Goal: Information Seeking & Learning: Compare options

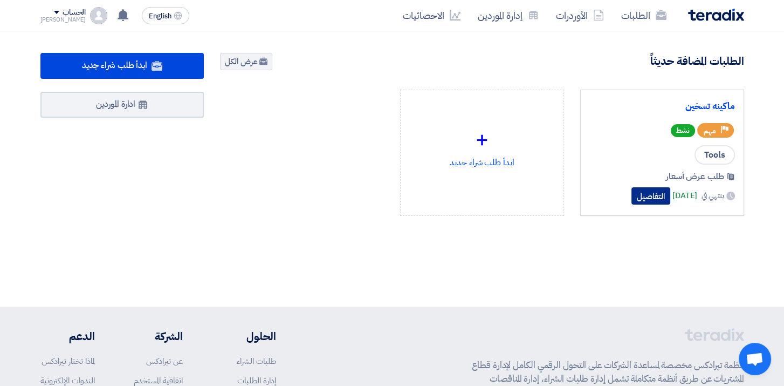
drag, startPoint x: 0, startPoint y: 0, endPoint x: 627, endPoint y: 197, distance: 657.0
click at [632, 197] on button "التفاصيل" at bounding box center [651, 195] width 39 height 17
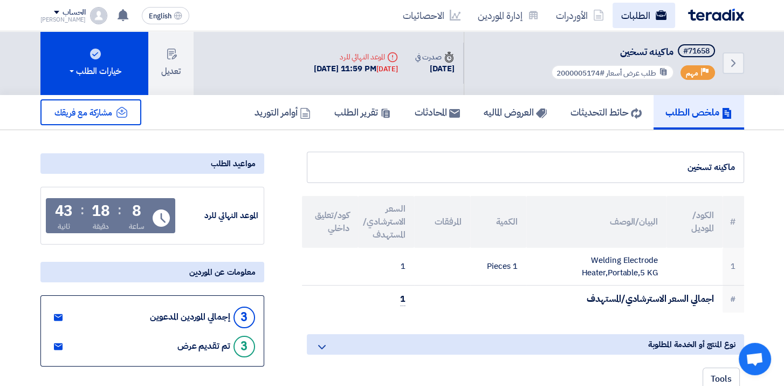
click at [633, 17] on link "الطلبات" at bounding box center [644, 15] width 63 height 25
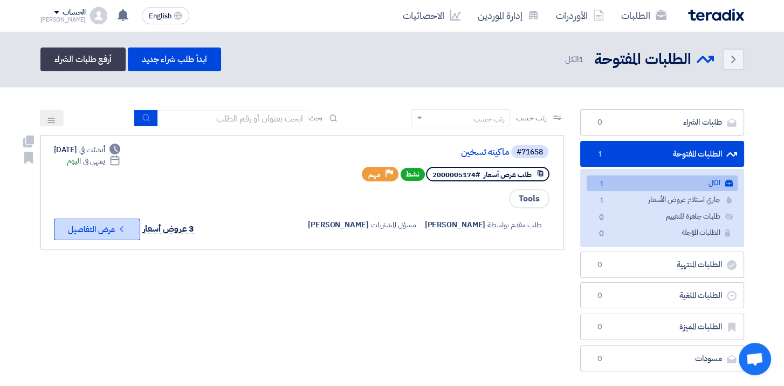
click at [105, 231] on button "Check details عرض التفاصيل" at bounding box center [97, 229] width 86 height 22
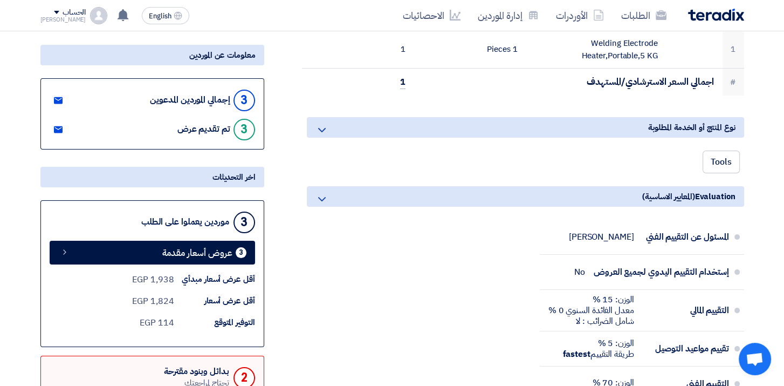
scroll to position [216, 0]
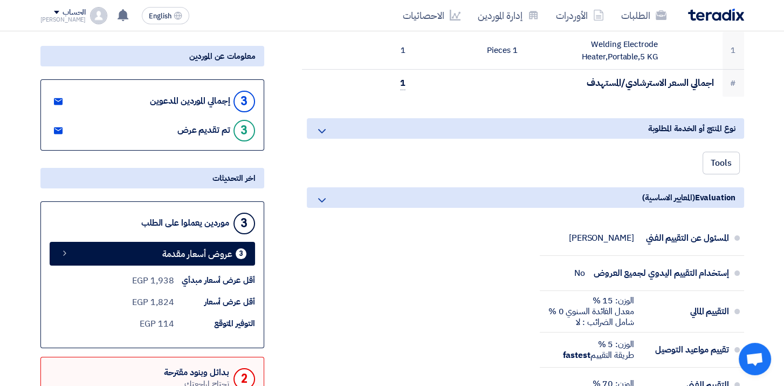
drag, startPoint x: 217, startPoint y: 100, endPoint x: 159, endPoint y: 98, distance: 58.3
click at [159, 98] on div "إجمالي الموردين المدعوين" at bounding box center [190, 101] width 80 height 10
drag, startPoint x: 159, startPoint y: 98, endPoint x: 213, endPoint y: 132, distance: 64.2
click at [213, 132] on div "3 تم تقديم عرض" at bounding box center [153, 130] width 206 height 24
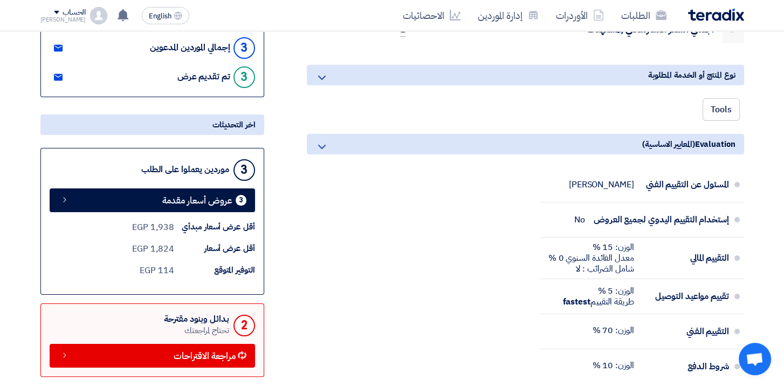
scroll to position [270, 0]
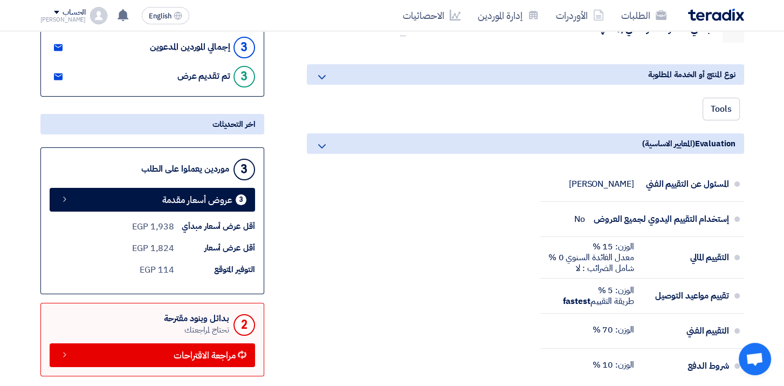
drag, startPoint x: 231, startPoint y: 222, endPoint x: 133, endPoint y: 224, distance: 98.2
click at [133, 224] on div "أقل عرض أسعار مبدأي 1,938 EGP" at bounding box center [153, 226] width 206 height 13
drag, startPoint x: 133, startPoint y: 224, endPoint x: 241, endPoint y: 249, distance: 111.1
click at [240, 249] on div "أقل عرض أسعار" at bounding box center [214, 248] width 81 height 12
drag, startPoint x: 241, startPoint y: 249, endPoint x: 129, endPoint y: 269, distance: 114.0
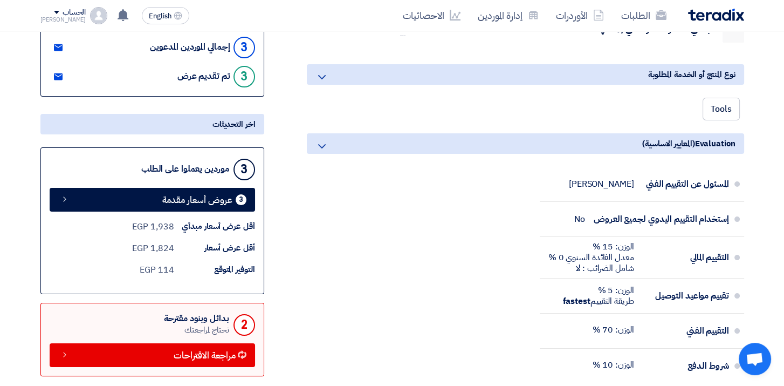
click at [129, 269] on div "التوفير المتوقع 114 EGP" at bounding box center [153, 269] width 206 height 13
drag, startPoint x: 135, startPoint y: 268, endPoint x: 177, endPoint y: 266, distance: 42.6
click at [177, 266] on div "التوفير المتوقع 114 EGP" at bounding box center [153, 269] width 206 height 13
drag, startPoint x: 177, startPoint y: 266, endPoint x: 206, endPoint y: 270, distance: 28.8
click at [206, 270] on div "التوفير المتوقع" at bounding box center [214, 269] width 81 height 12
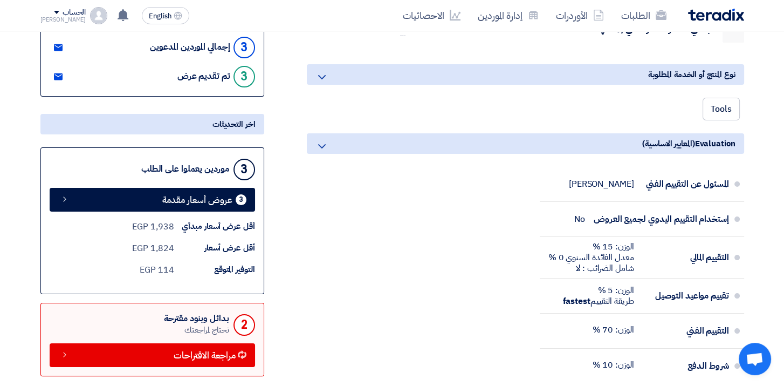
drag, startPoint x: 147, startPoint y: 225, endPoint x: 115, endPoint y: 226, distance: 31.8
click at [115, 226] on div "أقل عرض أسعار مبدأي 1,938 EGP" at bounding box center [153, 226] width 206 height 13
drag, startPoint x: 115, startPoint y: 226, endPoint x: 166, endPoint y: 224, distance: 50.2
click at [166, 224] on div "1,938 EGP" at bounding box center [153, 226] width 42 height 13
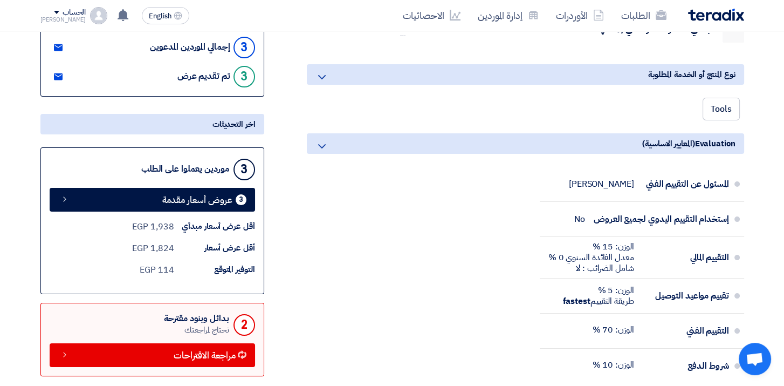
click at [166, 224] on div "1,938 EGP" at bounding box center [153, 226] width 42 height 13
drag, startPoint x: 166, startPoint y: 224, endPoint x: 166, endPoint y: 249, distance: 24.8
click at [166, 249] on div "1,824 EGP" at bounding box center [153, 248] width 42 height 13
drag, startPoint x: 152, startPoint y: 263, endPoint x: 203, endPoint y: 264, distance: 51.3
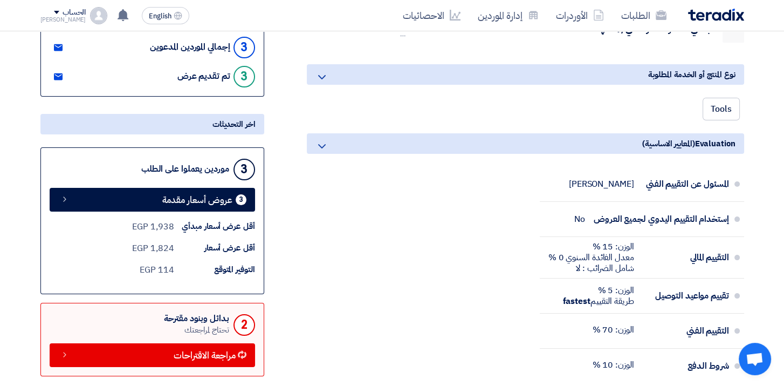
click at [203, 264] on div "التوفير المتوقع 114 EGP" at bounding box center [153, 269] width 206 height 13
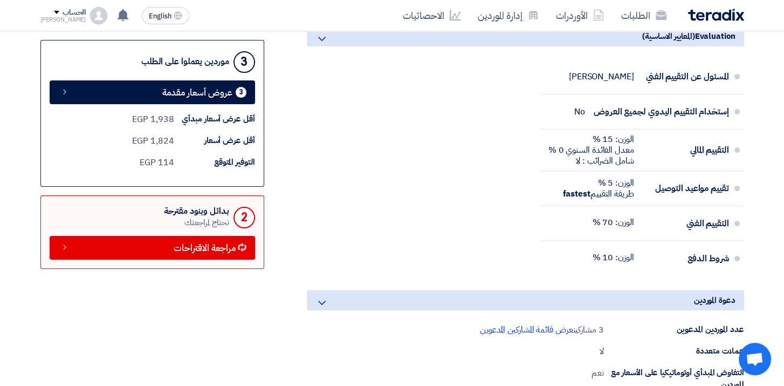
scroll to position [378, 0]
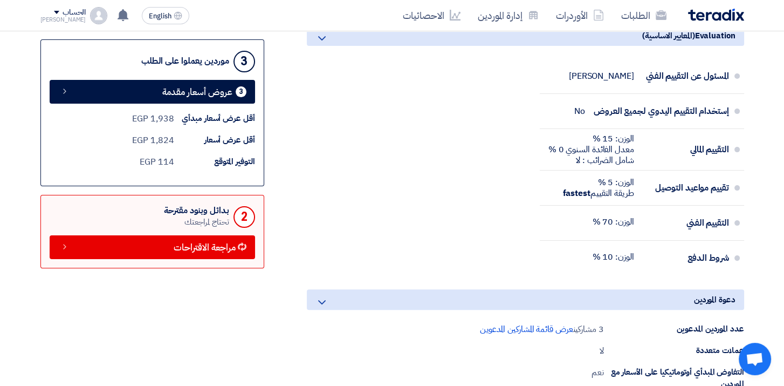
drag, startPoint x: 180, startPoint y: 127, endPoint x: 132, endPoint y: 140, distance: 49.2
click at [135, 141] on div "أقل عرض أسعار مبدأي 1,938 EGP أقل عرض أسعار 1,824 EGP التوفير المتوقع 114 EGP" at bounding box center [153, 140] width 206 height 56
drag, startPoint x: 132, startPoint y: 140, endPoint x: 117, endPoint y: 139, distance: 15.7
click at [117, 139] on div "أقل عرض أسعار 1,824 EGP" at bounding box center [153, 140] width 206 height 13
drag, startPoint x: 218, startPoint y: 208, endPoint x: 150, endPoint y: 257, distance: 84.2
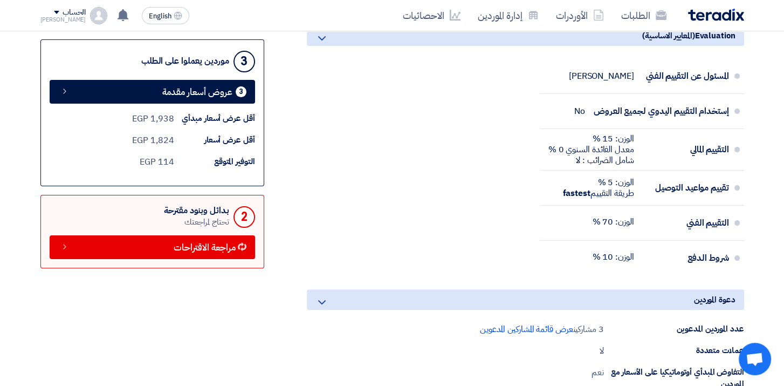
click at [150, 257] on div "2 بدائل وبنود مقترحة تحتاج لمراجعتك مراجعة الاقتراحات" at bounding box center [152, 231] width 224 height 73
drag, startPoint x: 150, startPoint y: 257, endPoint x: 97, endPoint y: 300, distance: 69.1
click at [97, 300] on div "مشاركة مع فريقك مواعيد الطلب الموعد النهائي للرد Time Remaining 8 ساعة : 17 دقي…" at bounding box center [152, 221] width 240 height 894
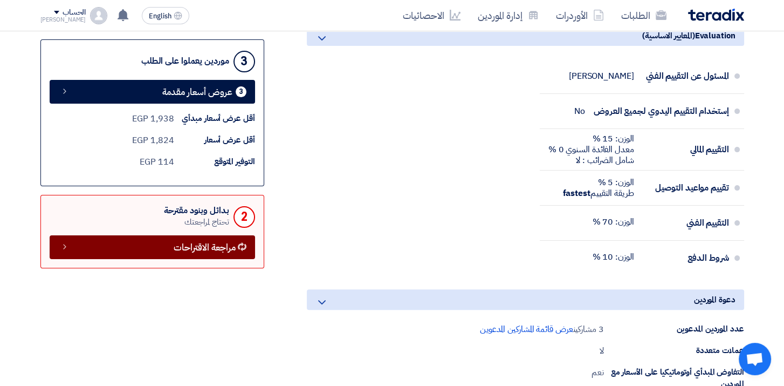
click at [156, 250] on link "مراجعة الاقتراحات" at bounding box center [153, 247] width 206 height 24
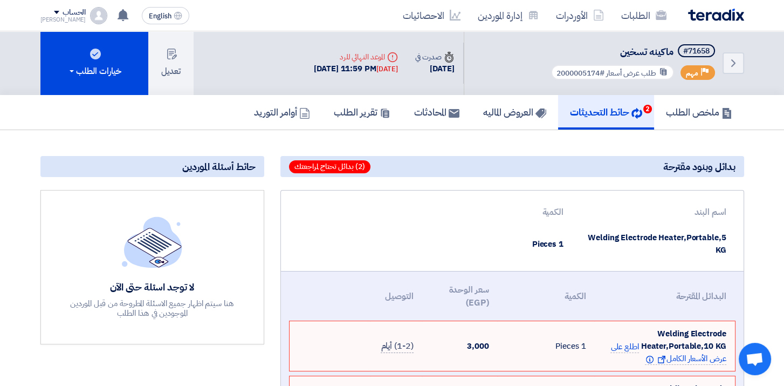
drag, startPoint x: 591, startPoint y: 231, endPoint x: 728, endPoint y: 251, distance: 138.0
click at [728, 251] on td "Welding Electrode Heater,Portable,5 KG" at bounding box center [653, 243] width 163 height 37
drag, startPoint x: 663, startPoint y: 325, endPoint x: 713, endPoint y: 341, distance: 52.5
click at [713, 341] on td "Welding Electrode Heater,Portable,10 KG اطلع على عرض الأسعار الكامل Show offer …" at bounding box center [665, 346] width 140 height 50
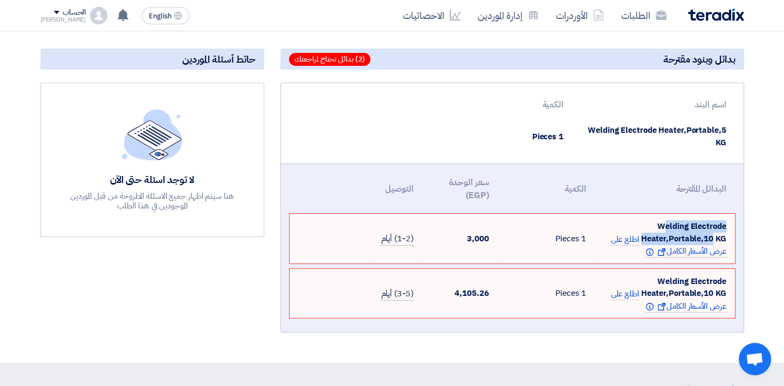
scroll to position [108, 0]
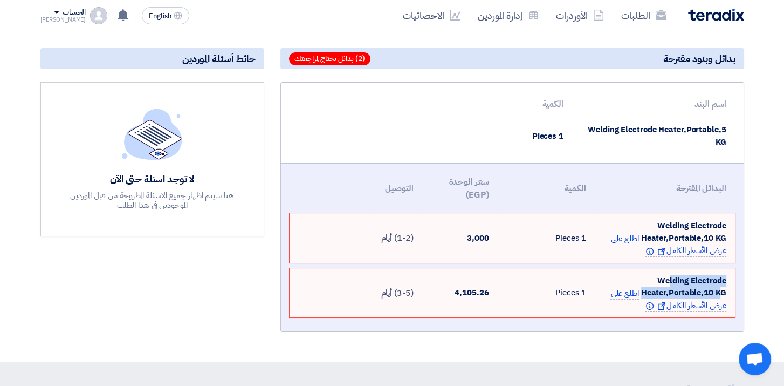
drag, startPoint x: 668, startPoint y: 281, endPoint x: 722, endPoint y: 292, distance: 55.0
click at [722, 292] on span "Welding Electrode Heater,Portable,10 KG" at bounding box center [683, 287] width 85 height 24
drag, startPoint x: 643, startPoint y: 303, endPoint x: 618, endPoint y: 303, distance: 25.4
click at [618, 303] on td "Welding Electrode Heater,Portable,10 KG اطلع على عرض الأسعار الكامل Show offer …" at bounding box center [665, 293] width 140 height 50
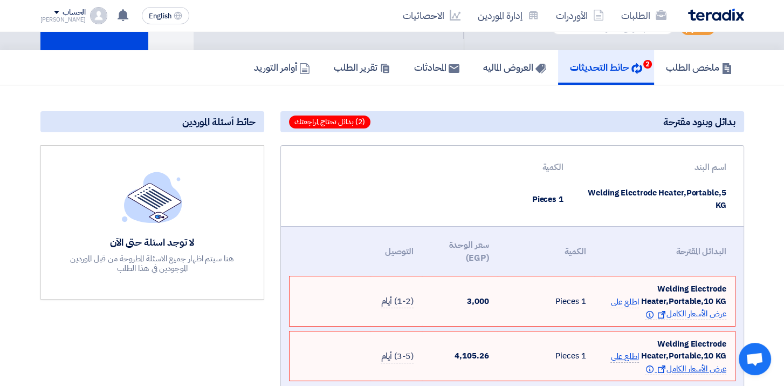
scroll to position [0, 0]
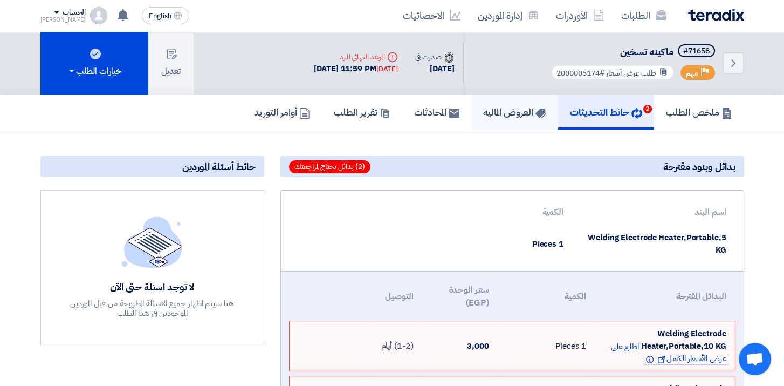
click at [514, 102] on link "العروض الماليه" at bounding box center [514, 112] width 87 height 35
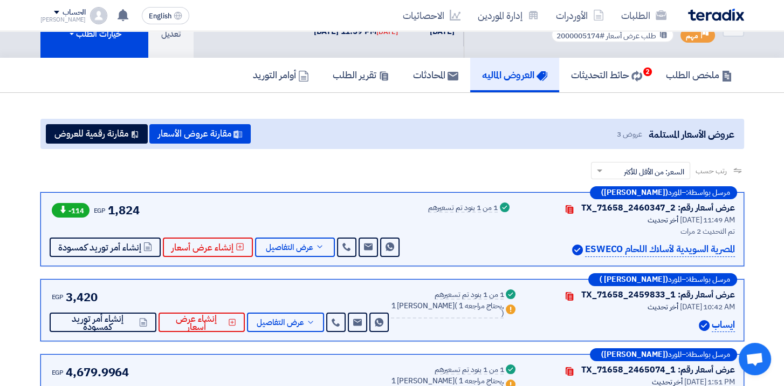
scroll to position [108, 0]
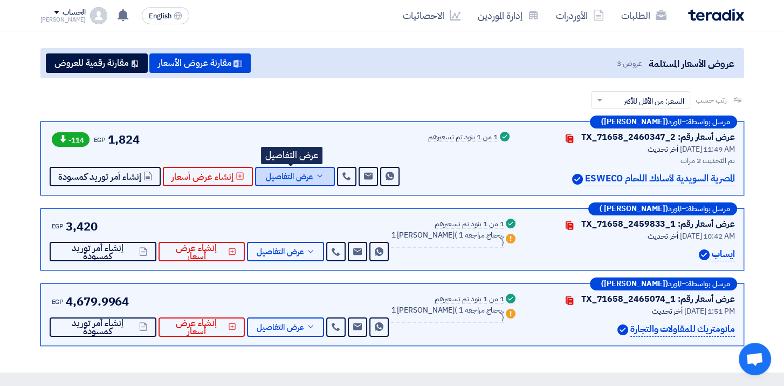
click at [266, 180] on span "عرض التفاصيل" at bounding box center [289, 177] width 47 height 8
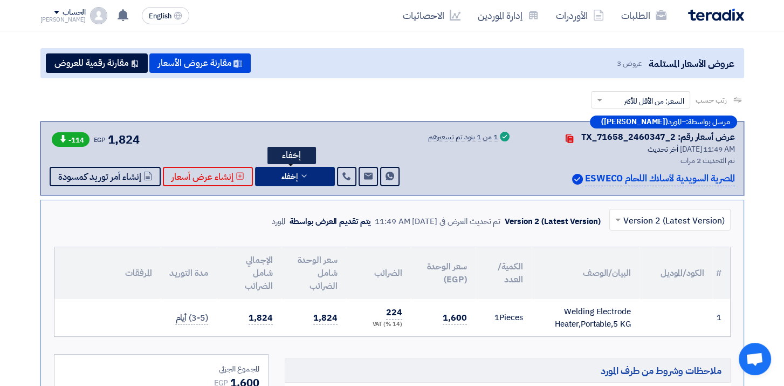
click at [264, 180] on button "إخفاء" at bounding box center [295, 176] width 80 height 19
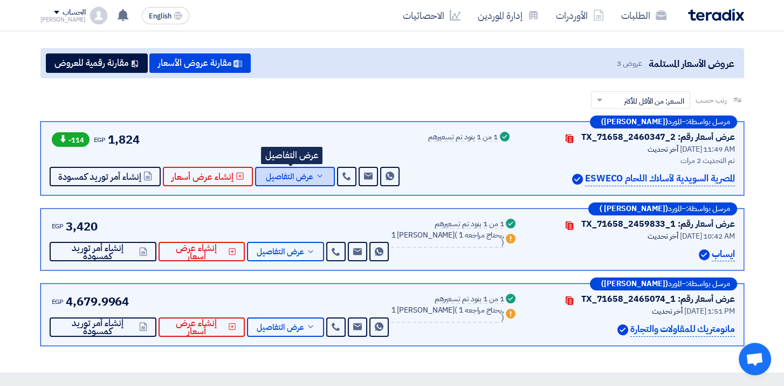
click at [266, 180] on span "عرض التفاصيل" at bounding box center [289, 177] width 47 height 8
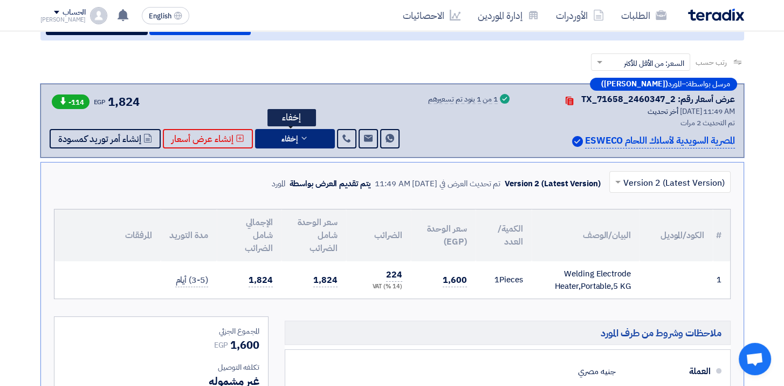
scroll to position [162, 0]
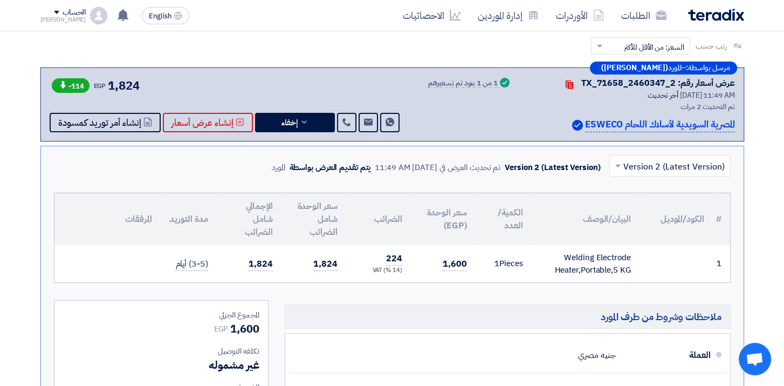
drag, startPoint x: 747, startPoint y: 130, endPoint x: 601, endPoint y: 194, distance: 159.7
click at [601, 194] on div "مرسل بواسطة: – المورد (Tamer Hedo) عرض أسعار رقم: TX_71658_2460347_2 Contacts أ…" at bounding box center [392, 388] width 720 height 642
click at [539, 258] on td "Welding Electrode Heater,Portable,5 KG" at bounding box center [586, 263] width 108 height 37
drag, startPoint x: 572, startPoint y: 262, endPoint x: 621, endPoint y: 267, distance: 48.8
click at [621, 267] on div "Welding Electrode Heater,Portable,5 KG" at bounding box center [585, 263] width 91 height 24
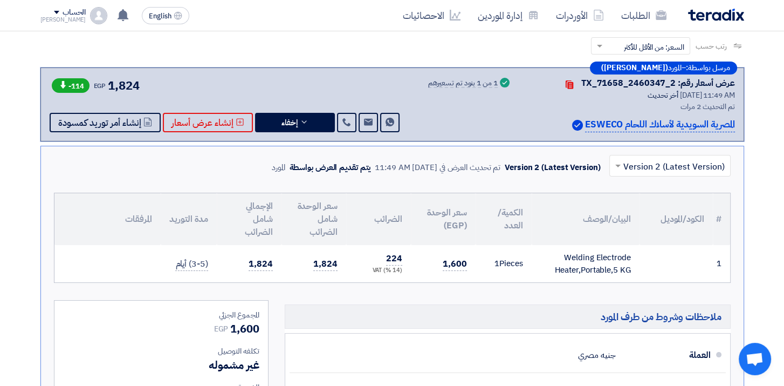
drag, startPoint x: 447, startPoint y: 257, endPoint x: 473, endPoint y: 260, distance: 25.5
click at [473, 260] on td "1,600" at bounding box center [443, 263] width 65 height 37
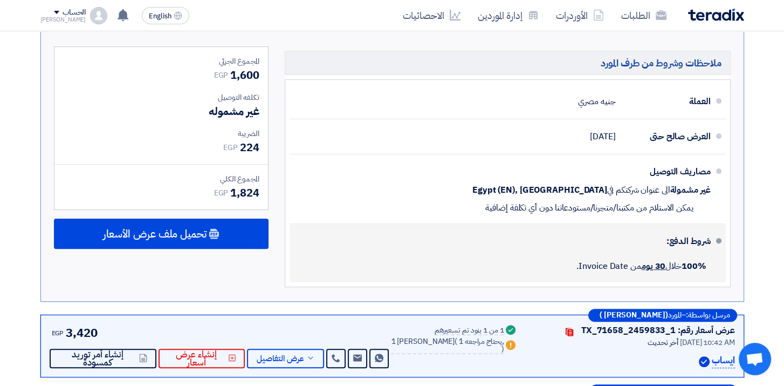
scroll to position [432, 0]
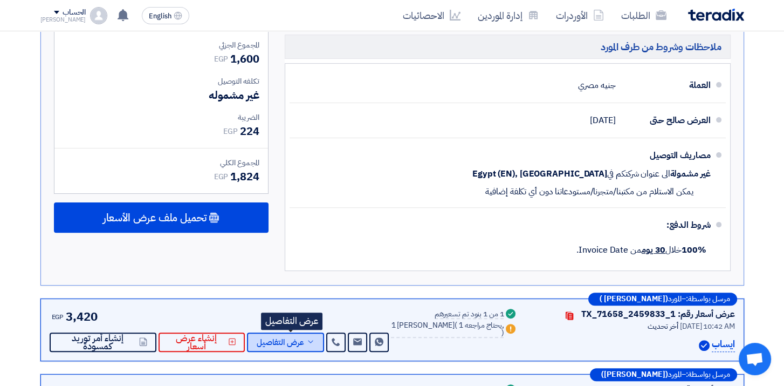
click at [283, 341] on span "عرض التفاصيل" at bounding box center [280, 342] width 47 height 8
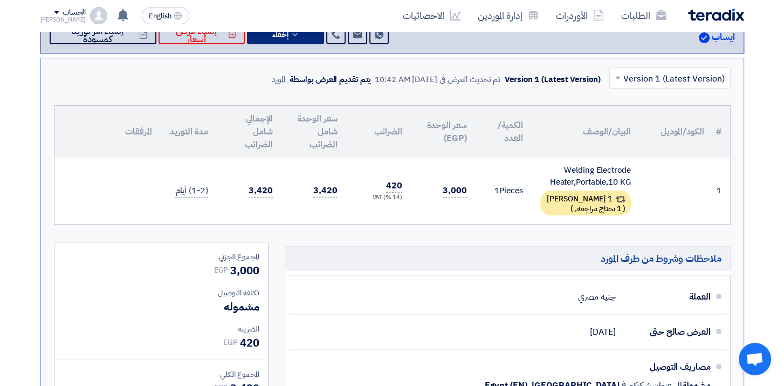
scroll to position [324, 0]
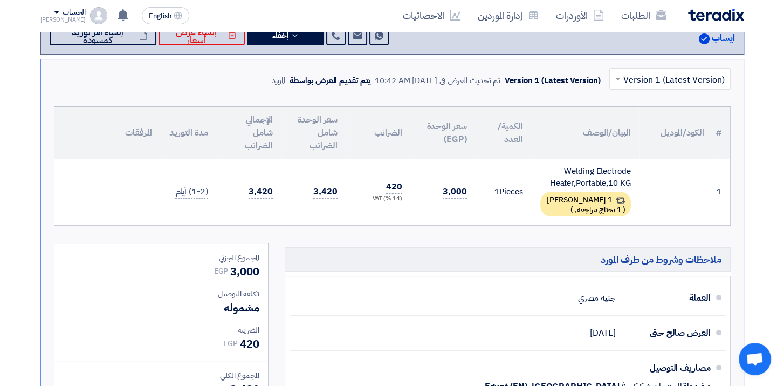
drag, startPoint x: 362, startPoint y: 189, endPoint x: 314, endPoint y: 187, distance: 48.6
click at [314, 187] on tr "1 Welding Electrode Heater,Portable,10 KG 1 بديل مقدم ( 1 يحتاج مراجعه, )" at bounding box center [392, 192] width 676 height 66
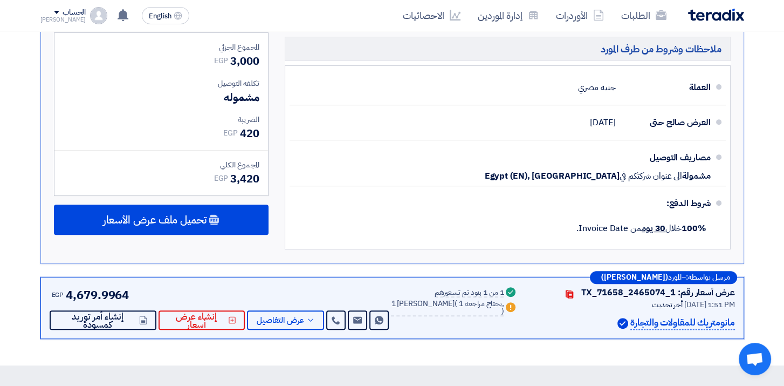
scroll to position [539, 0]
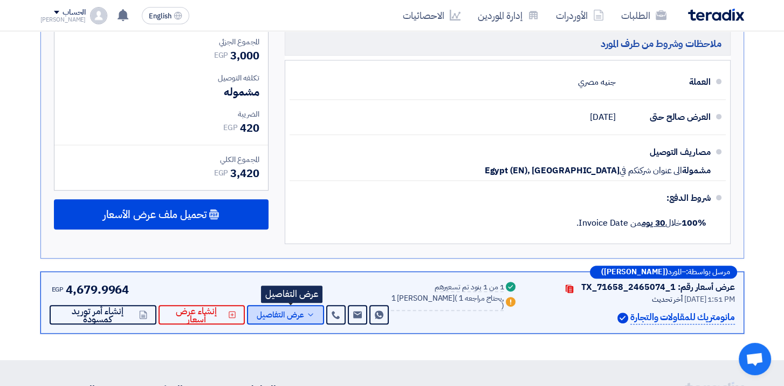
click at [257, 316] on button "عرض التفاصيل" at bounding box center [285, 314] width 77 height 19
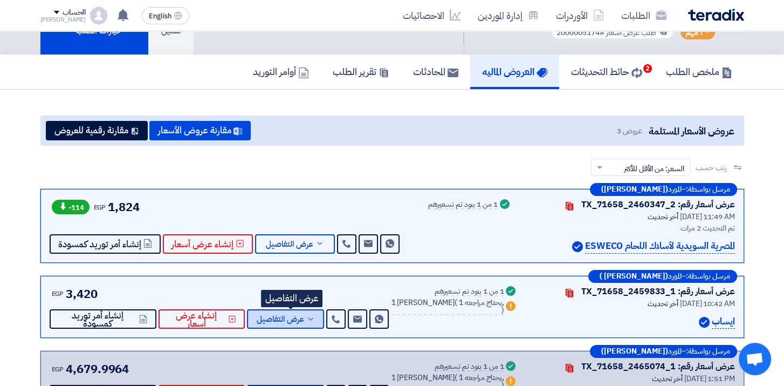
scroll to position [0, 0]
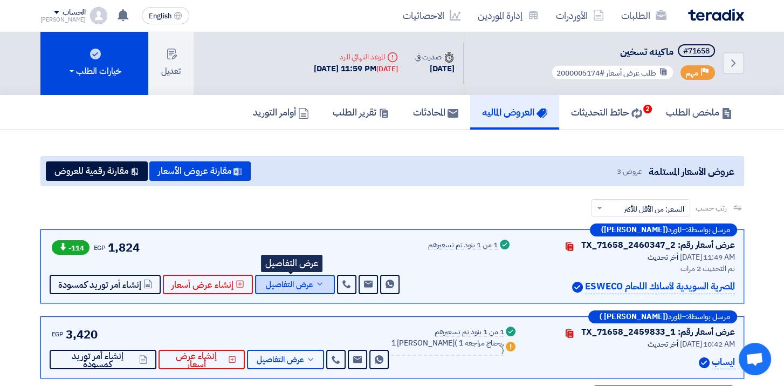
click at [326, 276] on button "عرض التفاصيل" at bounding box center [295, 284] width 80 height 19
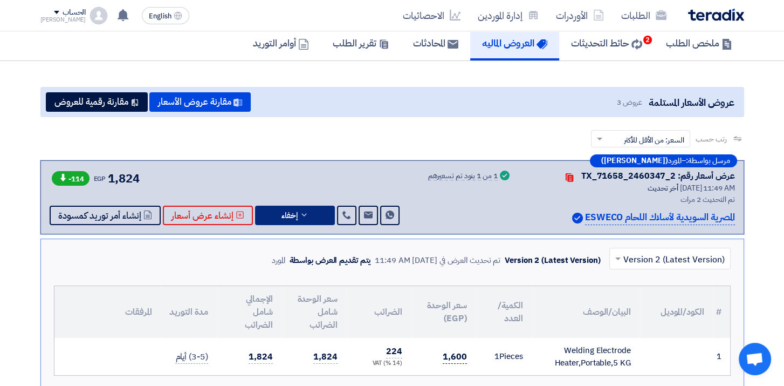
scroll to position [162, 0]
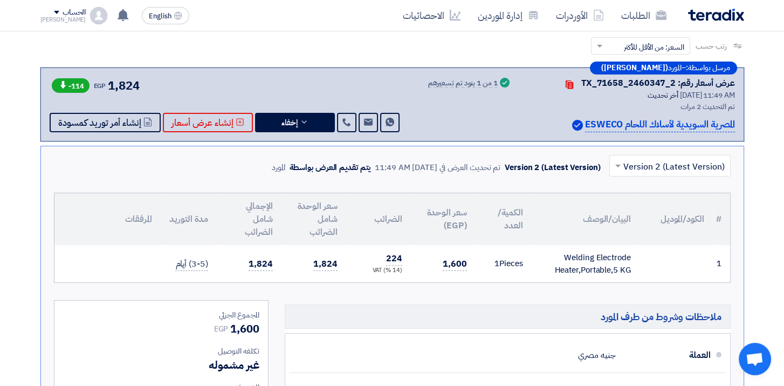
click at [628, 158] on input "text" at bounding box center [676, 167] width 100 height 18
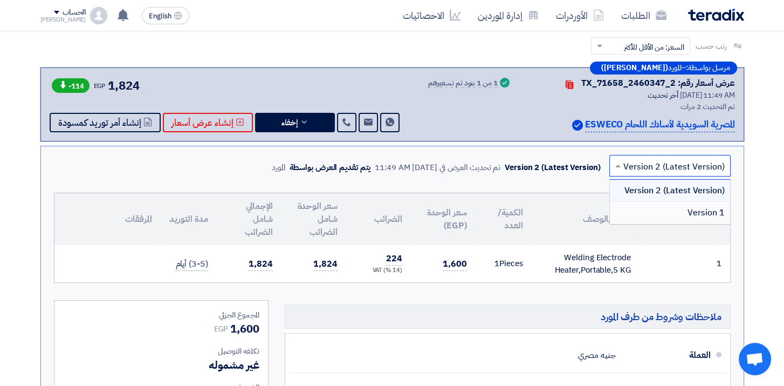
click at [662, 213] on div "Version 1" at bounding box center [670, 213] width 120 height 22
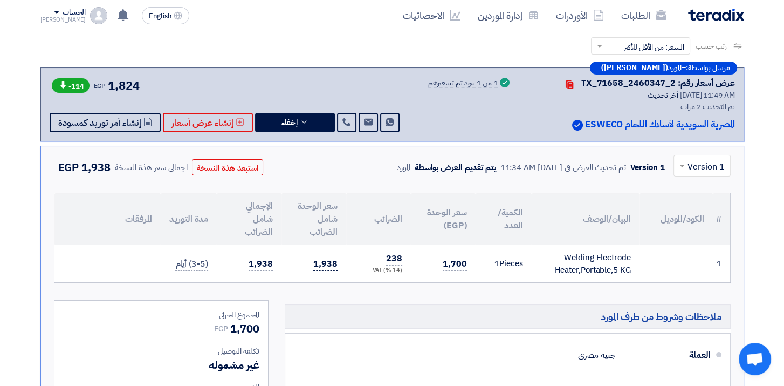
drag, startPoint x: 304, startPoint y: 261, endPoint x: 323, endPoint y: 265, distance: 19.8
click at [323, 265] on td "1,938" at bounding box center [314, 263] width 65 height 37
click at [689, 179] on div "× Version 1 Version 1 تم تحديث العرض في 5 Oct 2025, 11:34 AM يتم تقديم العرض بو…" at bounding box center [392, 351] width 704 height 410
click at [697, 156] on div at bounding box center [702, 165] width 56 height 18
click at [700, 184] on span "Version 2 (Latest Version)" at bounding box center [674, 190] width 101 height 13
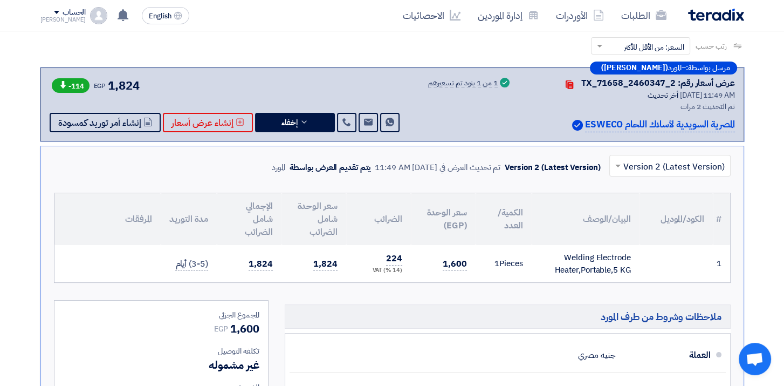
drag, startPoint x: 53, startPoint y: 79, endPoint x: 79, endPoint y: 78, distance: 25.4
click at [79, 78] on span "-114" at bounding box center [71, 85] width 38 height 15
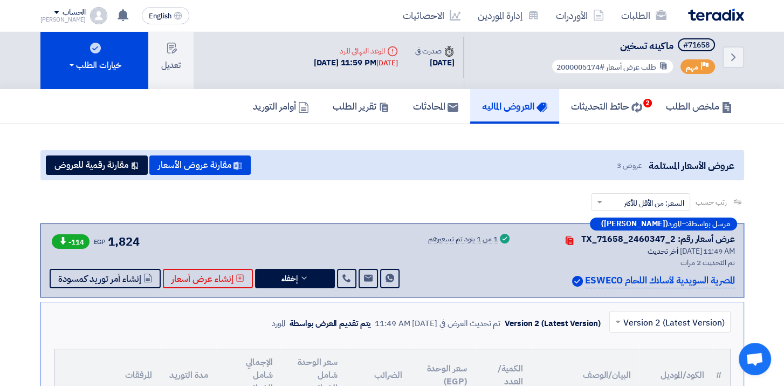
scroll to position [0, 0]
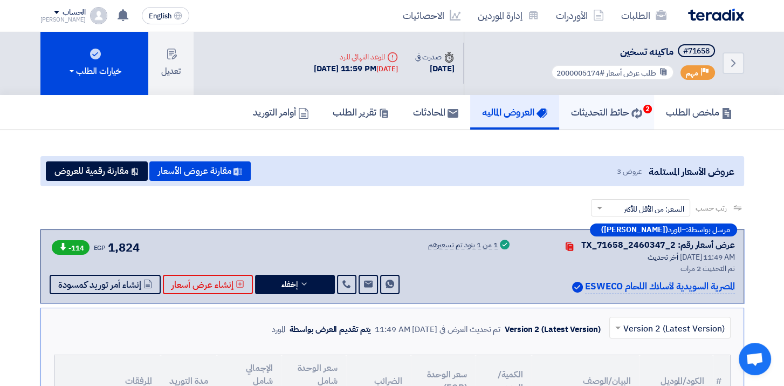
click at [571, 109] on h5 "حائط التحديثات 2" at bounding box center [606, 112] width 71 height 12
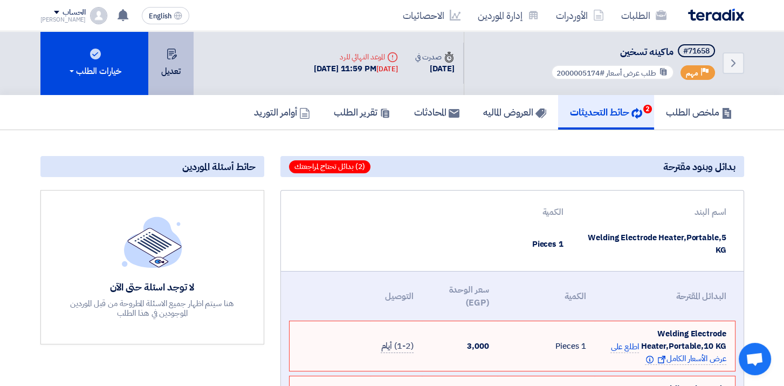
click at [153, 71] on button "تعديل" at bounding box center [170, 63] width 45 height 64
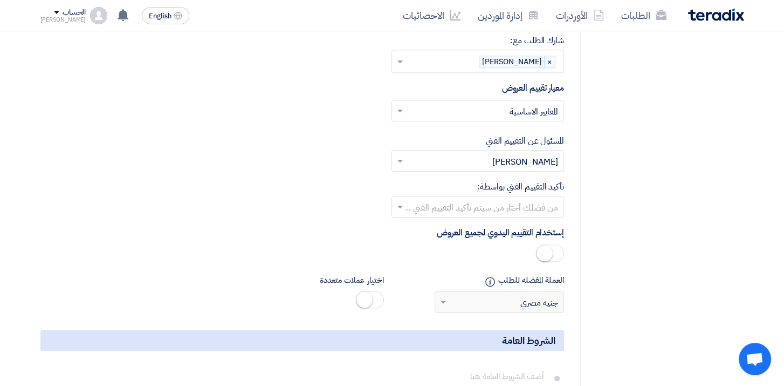
scroll to position [1349, 0]
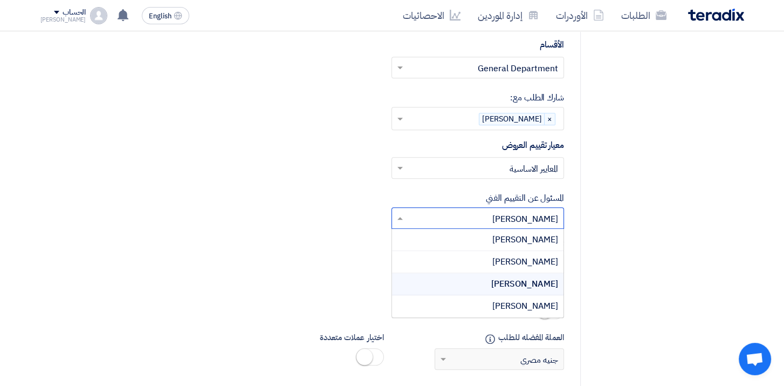
click at [519, 210] on input "text" at bounding box center [483, 219] width 151 height 18
click at [514, 277] on span "Ahmed Sobhi" at bounding box center [524, 283] width 67 height 13
click at [530, 210] on input "text" at bounding box center [483, 219] width 151 height 18
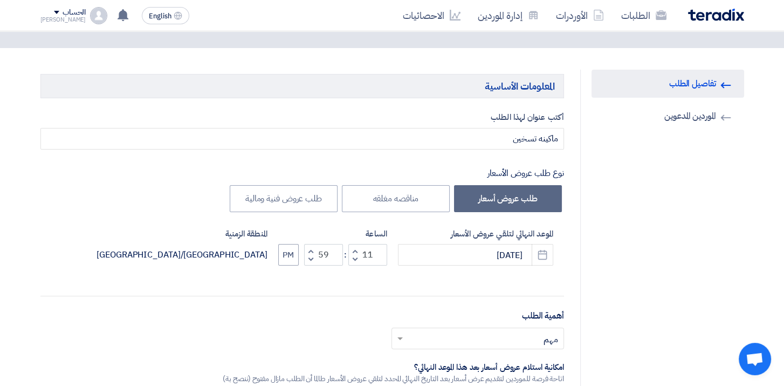
scroll to position [0, 0]
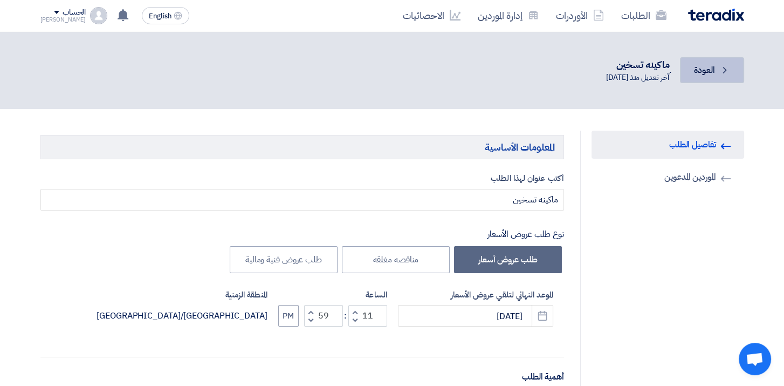
click at [715, 59] on link "Back العودة" at bounding box center [712, 70] width 64 height 26
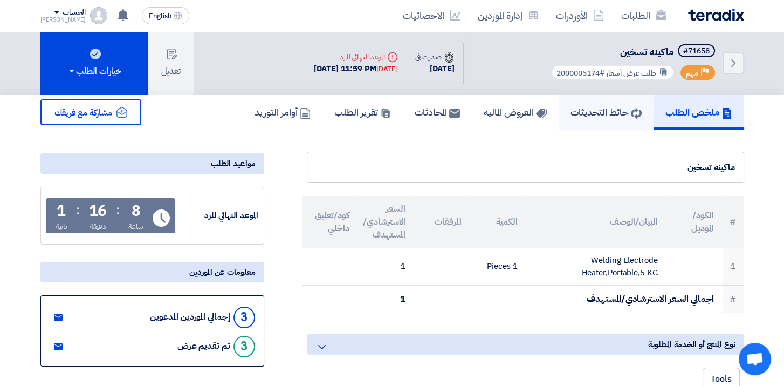
click at [617, 113] on h5 "حائط التحديثات" at bounding box center [606, 112] width 71 height 12
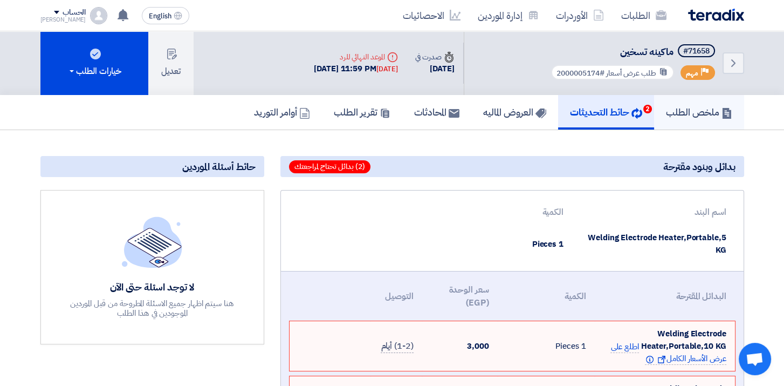
click at [683, 123] on link "ملخص الطلب" at bounding box center [699, 112] width 90 height 35
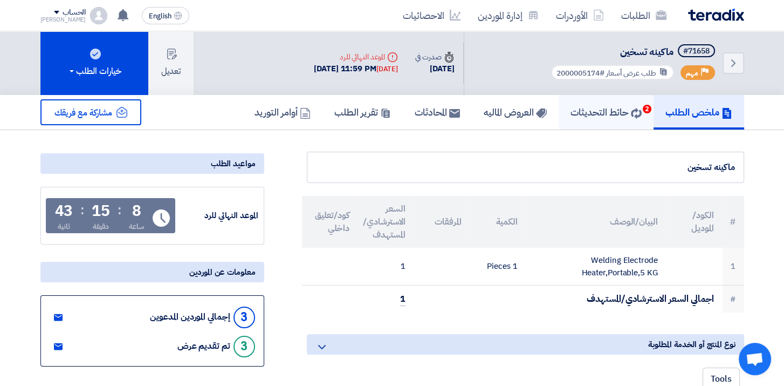
click at [622, 110] on h5 "حائط التحديثات 2" at bounding box center [606, 112] width 71 height 12
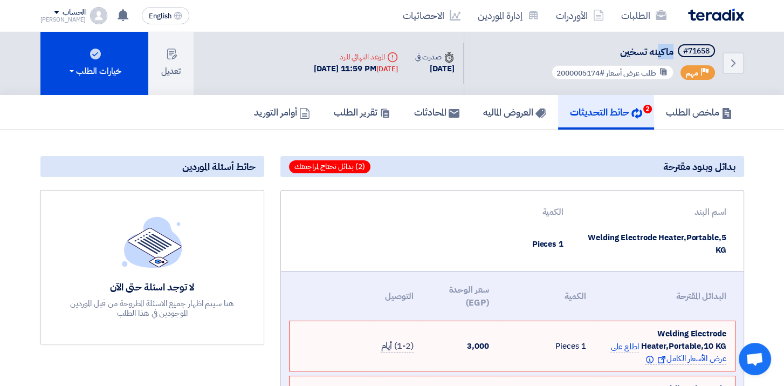
drag, startPoint x: 656, startPoint y: 50, endPoint x: 672, endPoint y: 49, distance: 15.7
click at [672, 49] on h5 "#71658 ماكينه تسخين" at bounding box center [633, 51] width 168 height 15
drag, startPoint x: 621, startPoint y: 53, endPoint x: 666, endPoint y: 50, distance: 44.9
click at [666, 50] on span "ماكينه تسخين" at bounding box center [646, 51] width 53 height 15
drag, startPoint x: 666, startPoint y: 50, endPoint x: 604, endPoint y: 45, distance: 62.2
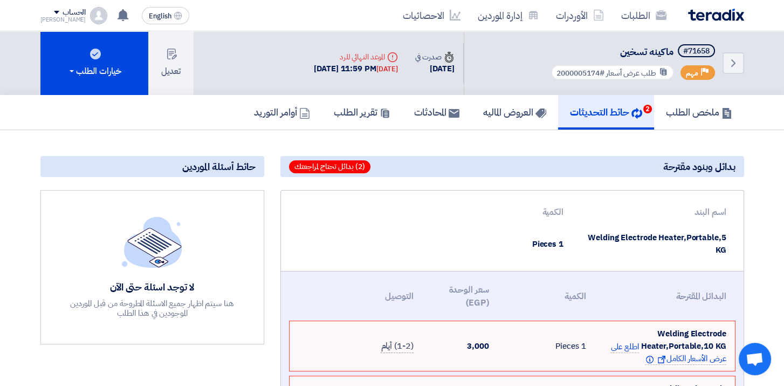
click at [604, 45] on h5 "#71658 ماكينه تسخين" at bounding box center [633, 51] width 168 height 15
drag, startPoint x: 604, startPoint y: 45, endPoint x: 666, endPoint y: 43, distance: 62.1
click at [666, 43] on div "Back #71658 ماكينه تسخين Priority مهم طلب عرض أسعار #2000005174" at bounding box center [604, 63] width 280 height 64
drag, startPoint x: 666, startPoint y: 43, endPoint x: 740, endPoint y: 81, distance: 83.2
click at [740, 81] on div "Back #71658 ماكينه تسخين Priority مهم طلب عرض أسعار #2000005174 Time صدرت في 2 …" at bounding box center [392, 250] width 784 height 439
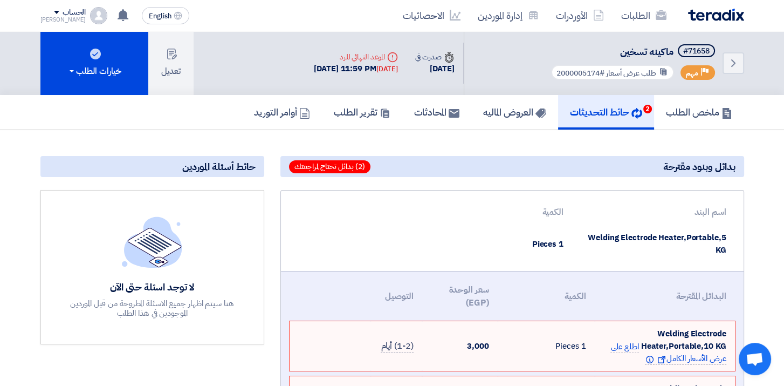
click at [621, 130] on section "بدائل وبنود مقترحة (2) بدائل تحتاج لمراجعتك اسم البند الكمية Welding Electrode …" at bounding box center [392, 300] width 784 height 340
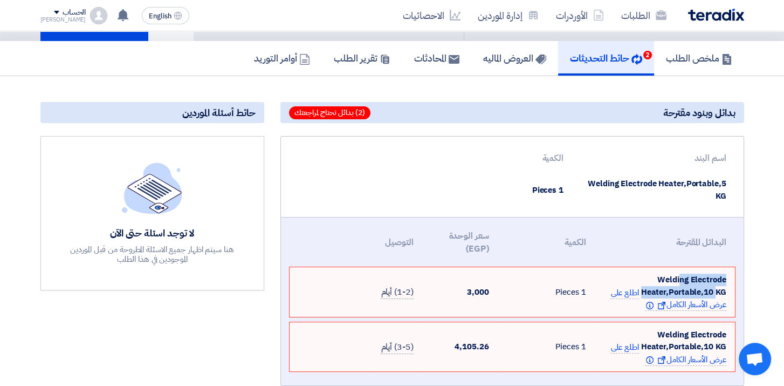
drag, startPoint x: 681, startPoint y: 283, endPoint x: 715, endPoint y: 290, distance: 34.8
click at [715, 290] on span "Welding Electrode Heater,Portable,10 KG" at bounding box center [683, 285] width 85 height 24
drag, startPoint x: 715, startPoint y: 290, endPoint x: 678, endPoint y: 265, distance: 44.7
click at [678, 265] on table "البدائل المقترحة الكمية سعر الوحدة (EGP) التوصيل Welding Electrode Heater,Porta…" at bounding box center [513, 296] width 446 height 159
drag, startPoint x: 656, startPoint y: 271, endPoint x: 720, endPoint y: 292, distance: 67.7
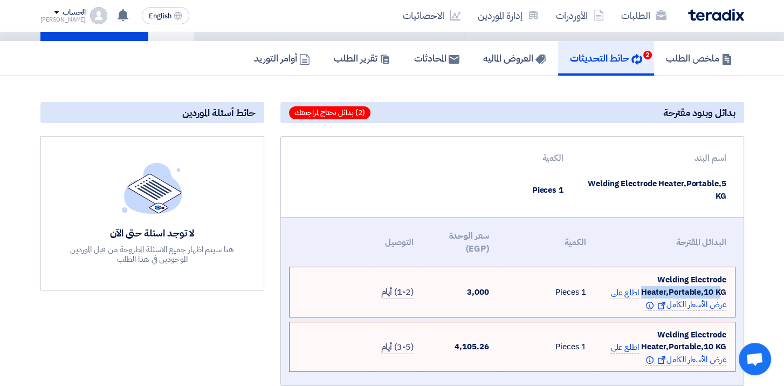
click at [720, 292] on td "Welding Electrode Heater,Portable,10 KG اطلع على عرض الأسعار الكامل Show offer …" at bounding box center [665, 292] width 140 height 50
click at [728, 291] on td "Welding Electrode Heater,Portable,10 KG اطلع على عرض الأسعار الكامل Show offer …" at bounding box center [665, 292] width 140 height 50
drag, startPoint x: 727, startPoint y: 290, endPoint x: 658, endPoint y: 273, distance: 71.0
click at [658, 273] on td "Welding Electrode Heater,Portable,10 KG اطلع على عرض الأسعار الكامل Show offer …" at bounding box center [665, 292] width 140 height 50
click at [658, 273] on span "Welding Electrode Heater,Portable,10 KG" at bounding box center [683, 285] width 85 height 24
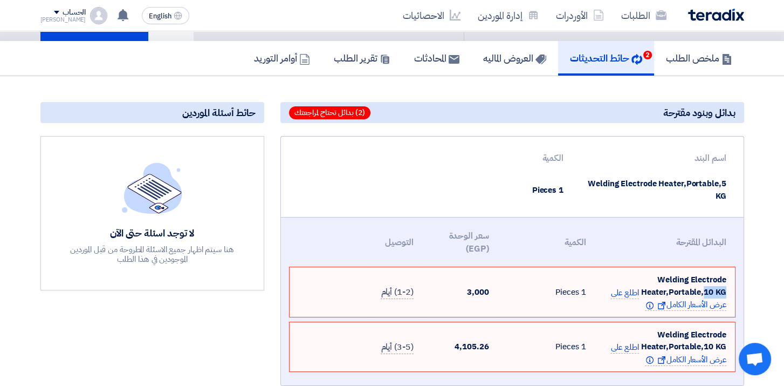
drag, startPoint x: 658, startPoint y: 273, endPoint x: 706, endPoint y: 291, distance: 51.4
click at [706, 291] on span "Welding Electrode Heater,Portable,10 KG" at bounding box center [683, 285] width 85 height 24
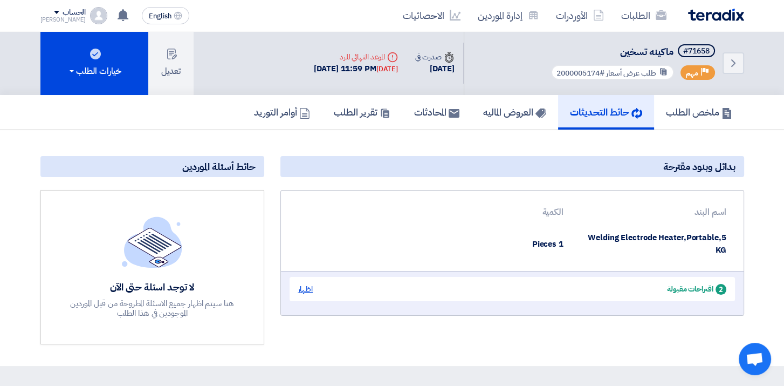
click at [308, 288] on div "اظهار" at bounding box center [305, 288] width 15 height 11
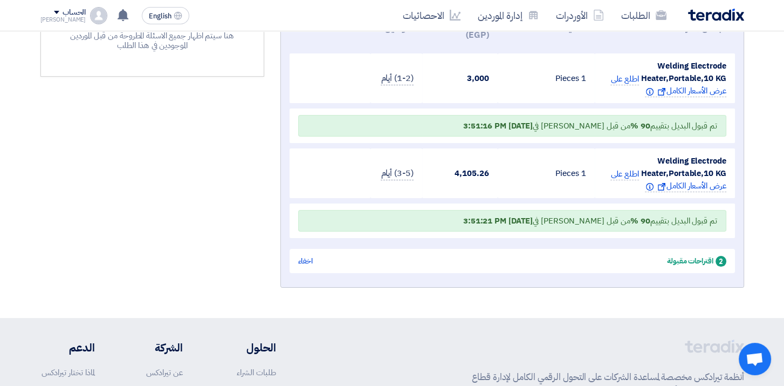
scroll to position [270, 0]
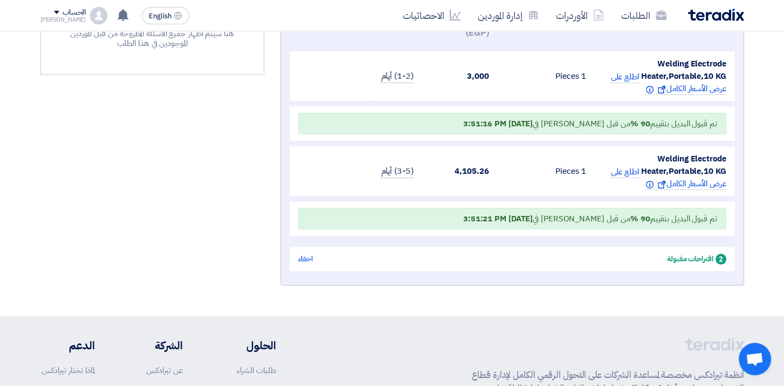
drag, startPoint x: 688, startPoint y: 210, endPoint x: 455, endPoint y: 218, distance: 233.2
click at [463, 218] on span "تم قبول البديل بتقييم 90 % من قبل Ahmed Sobhi في Oct 7, 2025, 3:51:21 PM" at bounding box center [590, 219] width 254 height 12
click at [453, 217] on div "تم قبول البديل بتقييم 90 % من قبل Ahmed Sobhi في Oct 7, 2025, 3:51:21 PM" at bounding box center [512, 219] width 428 height 22
click at [463, 215] on b "Oct 7, 2025, 3:51:21 PM" at bounding box center [498, 219] width 70 height 12
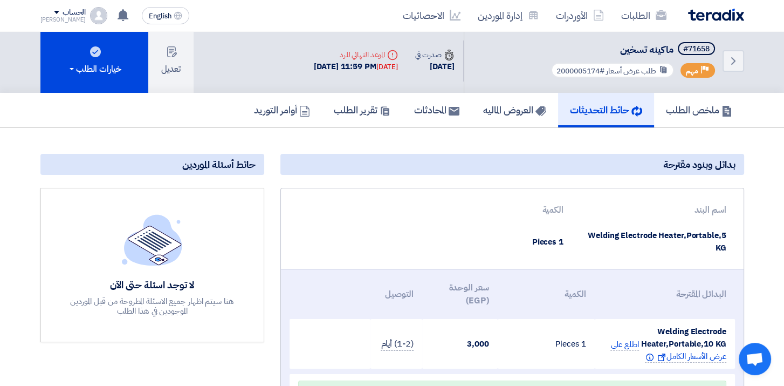
scroll to position [0, 0]
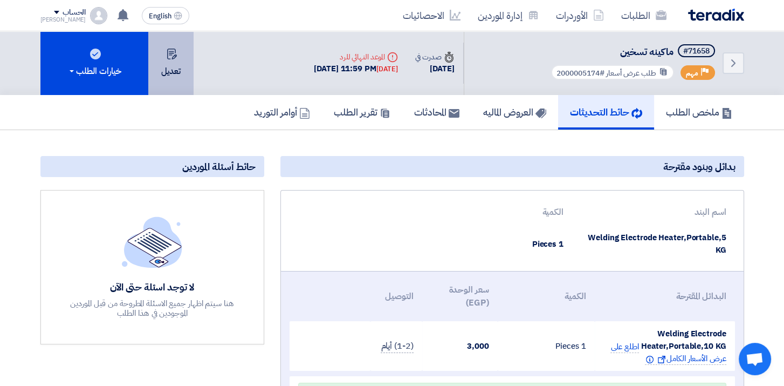
click at [168, 60] on button "تعديل" at bounding box center [170, 63] width 45 height 64
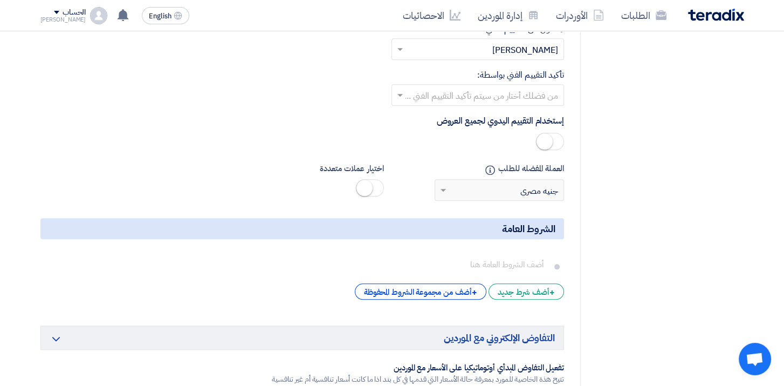
scroll to position [1510, 0]
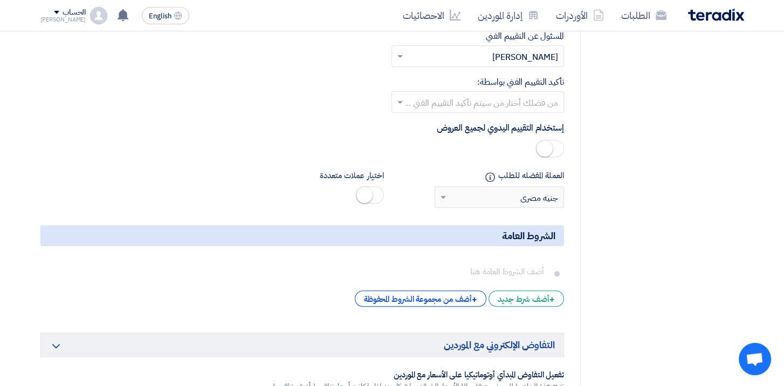
click at [546, 290] on div "+ أضف شرط جديد" at bounding box center [527, 298] width 76 height 16
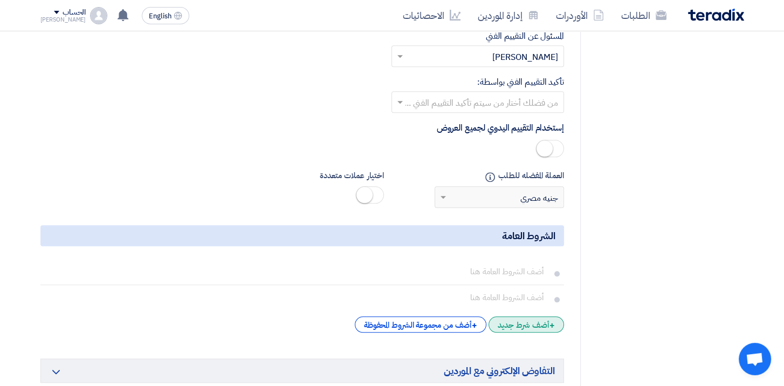
click at [535, 316] on div "+ أضف شرط جديد" at bounding box center [527, 324] width 76 height 16
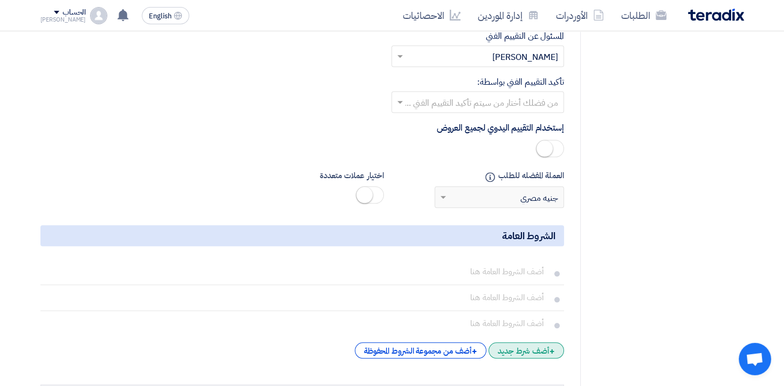
click at [528, 342] on div "+ أضف شرط جديد" at bounding box center [527, 350] width 76 height 16
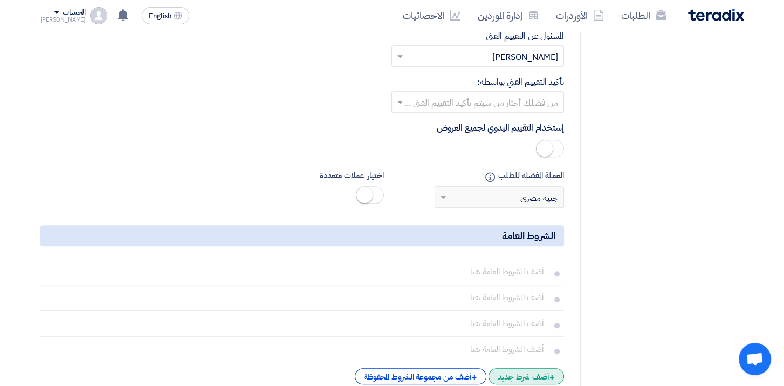
click at [522, 368] on div "+ أضف شرط جديد" at bounding box center [527, 376] width 76 height 16
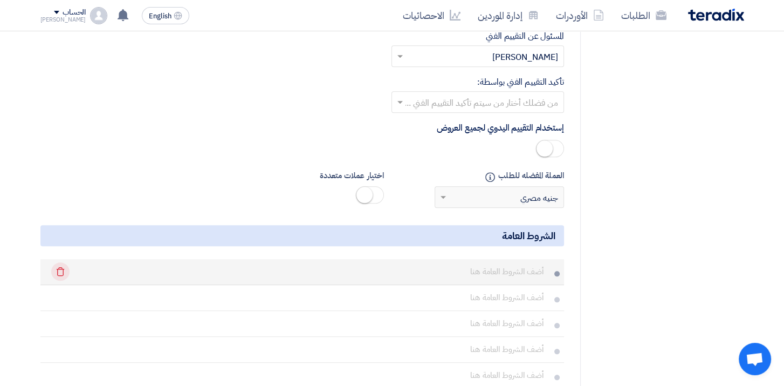
click at [58, 262] on icon "Delete" at bounding box center [60, 271] width 18 height 18
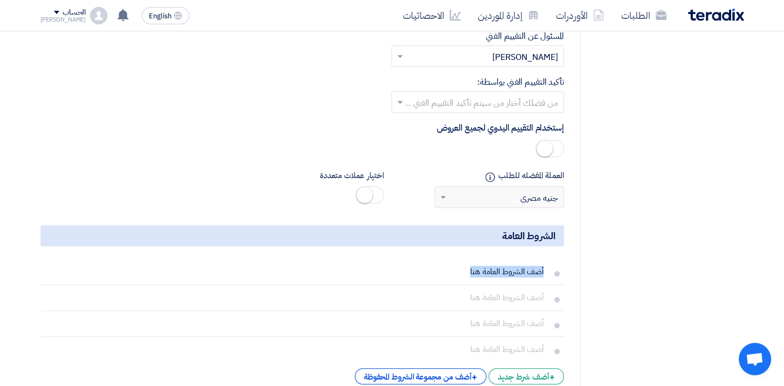
click at [0, 0] on icon "Delete" at bounding box center [0, 0] width 0 height 0
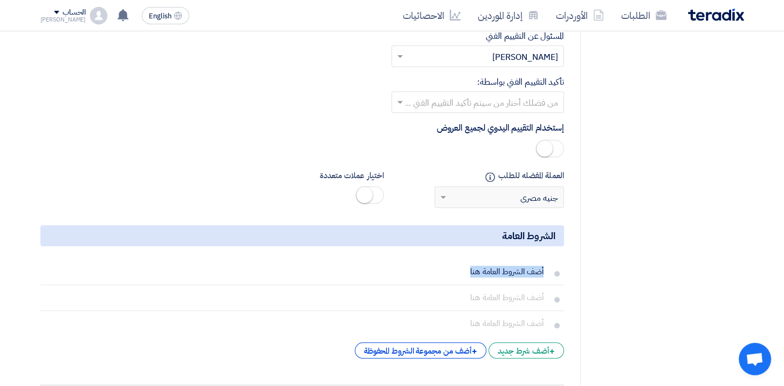
click at [0, 0] on icon "Delete" at bounding box center [0, 0] width 0 height 0
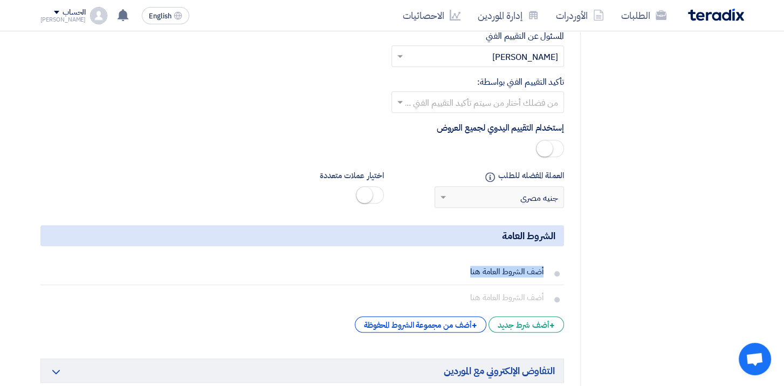
click at [0, 0] on icon "Delete" at bounding box center [0, 0] width 0 height 0
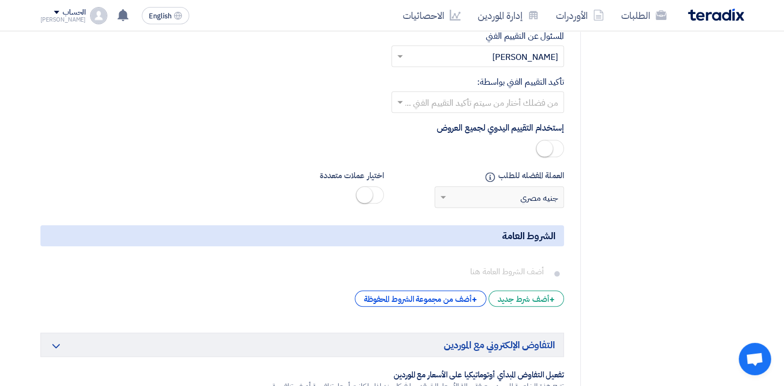
click at [0, 0] on icon "Delete" at bounding box center [0, 0] width 0 height 0
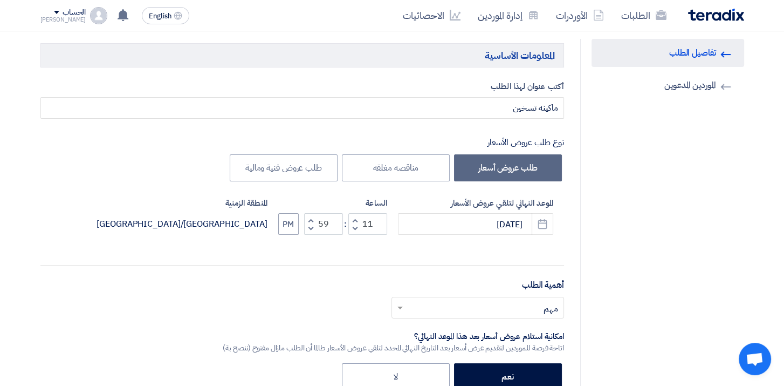
scroll to position [0, 0]
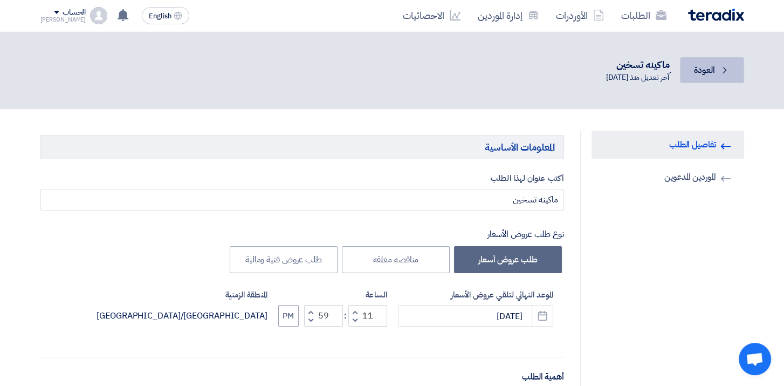
click at [699, 67] on span "العودة" at bounding box center [704, 70] width 20 height 13
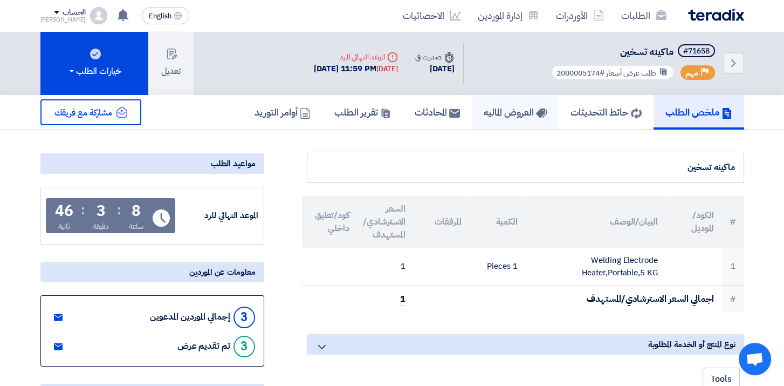
click at [501, 113] on h5 "العروض الماليه" at bounding box center [515, 112] width 63 height 12
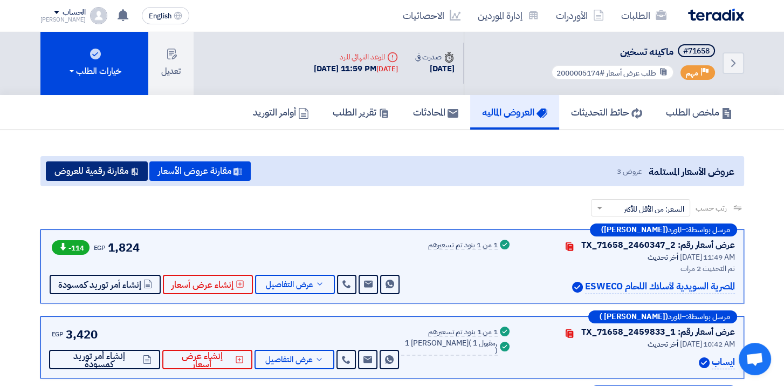
click at [97, 169] on button "مقارنة رقمية للعروض" at bounding box center [97, 170] width 102 height 19
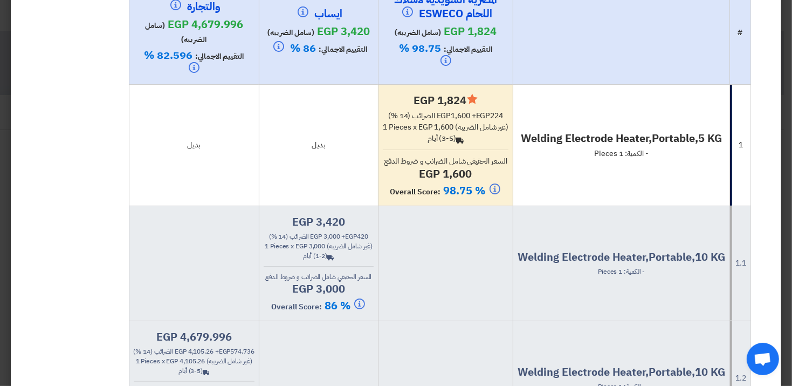
scroll to position [90, 0]
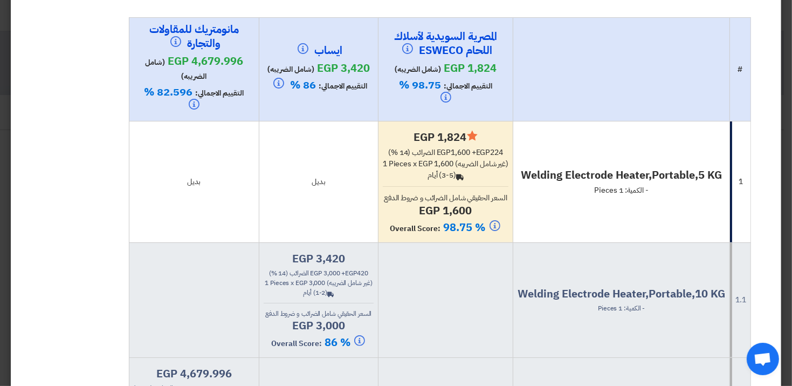
drag, startPoint x: 277, startPoint y: 83, endPoint x: 311, endPoint y: 96, distance: 36.4
click at [310, 96] on th "ايساب egp 3,420 (شامل الضريبه) التقييم الاجمالي: 86 %" at bounding box center [318, 69] width 119 height 104
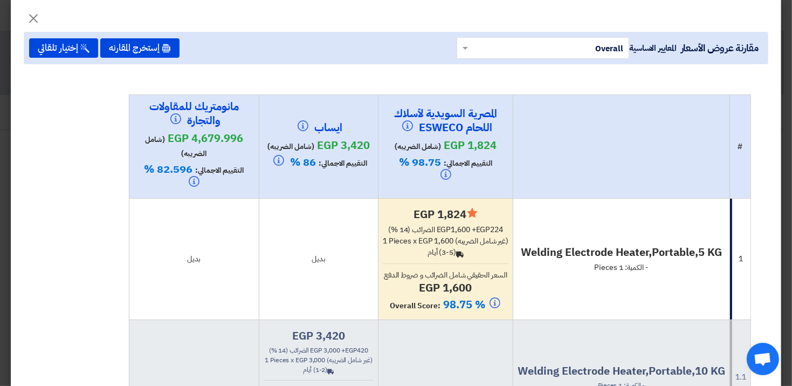
scroll to position [0, 0]
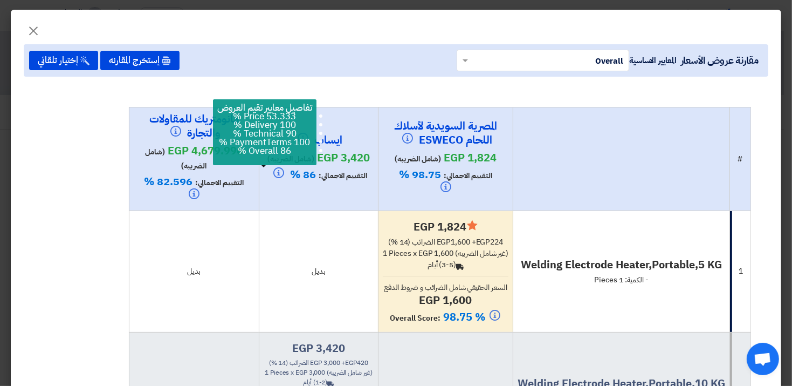
drag, startPoint x: 278, startPoint y: 177, endPoint x: 260, endPoint y: 179, distance: 18.5
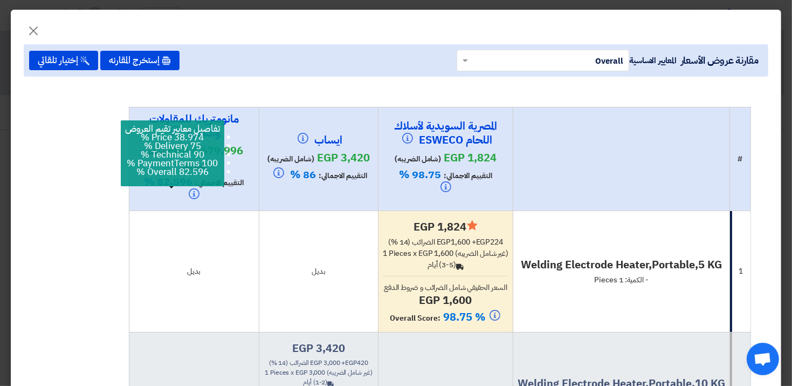
drag, startPoint x: 260, startPoint y: 179, endPoint x: 178, endPoint y: 192, distance: 83.0
click at [189, 192] on icon at bounding box center [194, 193] width 11 height 11
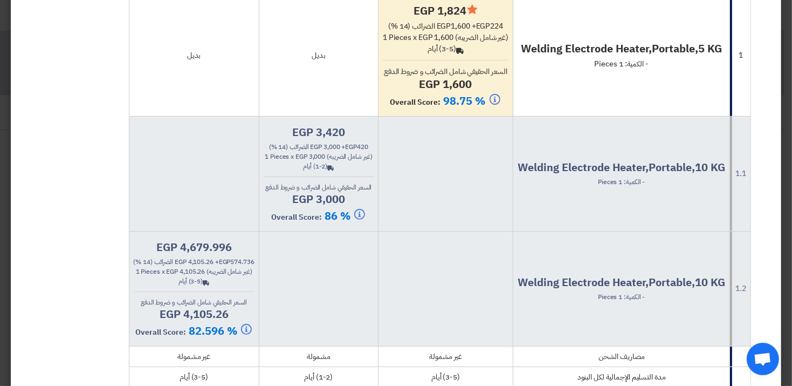
scroll to position [378, 0]
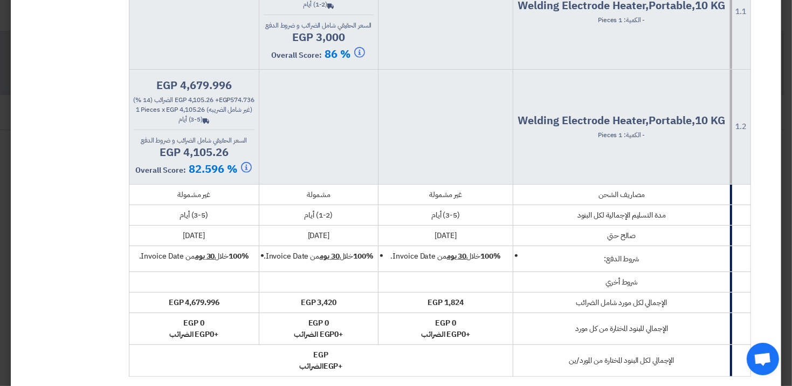
drag, startPoint x: 203, startPoint y: 196, endPoint x: 165, endPoint y: 196, distance: 37.8
click at [165, 196] on div "غير مشمولة" at bounding box center [194, 194] width 121 height 11
drag, startPoint x: 432, startPoint y: 188, endPoint x: 463, endPoint y: 184, distance: 31.6
click at [468, 184] on td "غير مشمولة" at bounding box center [445, 194] width 135 height 20
drag, startPoint x: 322, startPoint y: 200, endPoint x: 305, endPoint y: 200, distance: 17.3
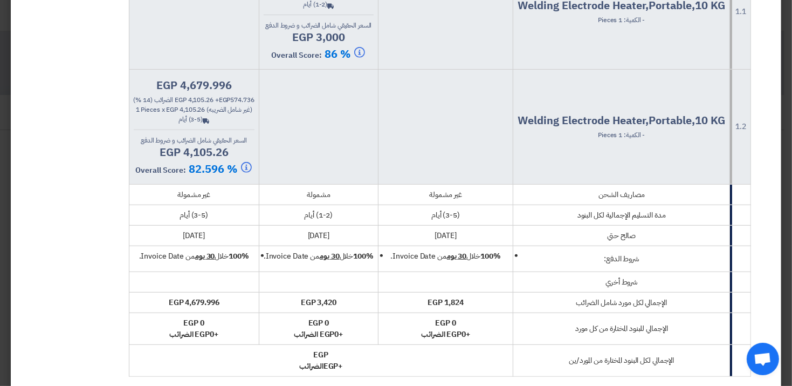
click at [305, 200] on td "مشمولة" at bounding box center [318, 194] width 119 height 20
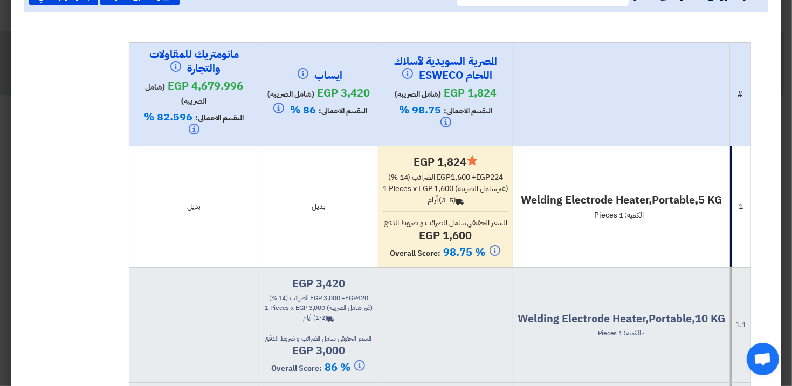
scroll to position [54, 0]
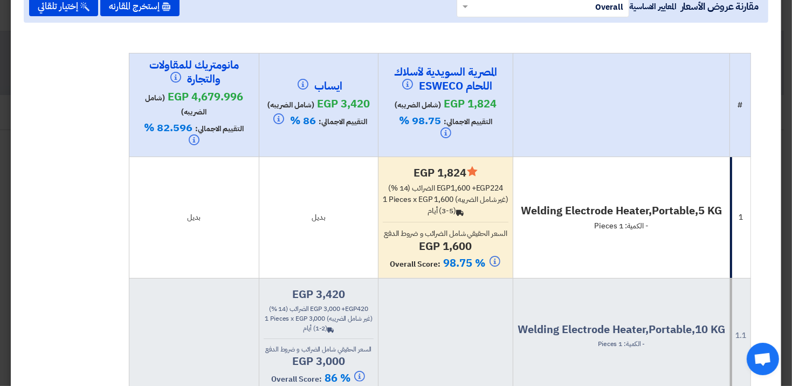
click at [448, 215] on div "Back (3-5) أيام" at bounding box center [446, 210] width 126 height 11
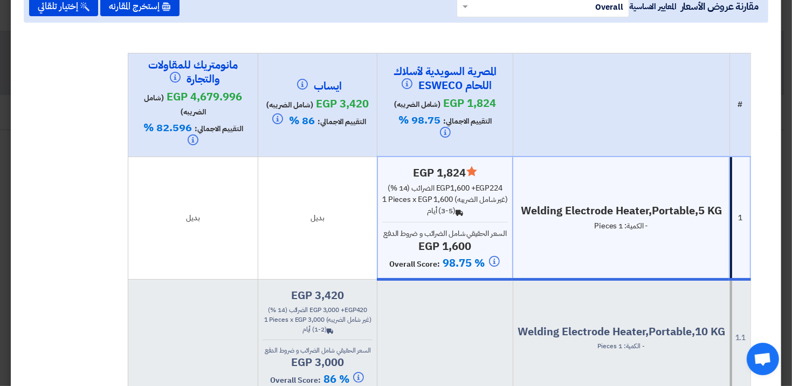
drag, startPoint x: 448, startPoint y: 215, endPoint x: 429, endPoint y: 215, distance: 19.4
click at [429, 215] on div "Back (3-5) أيام" at bounding box center [445, 210] width 126 height 11
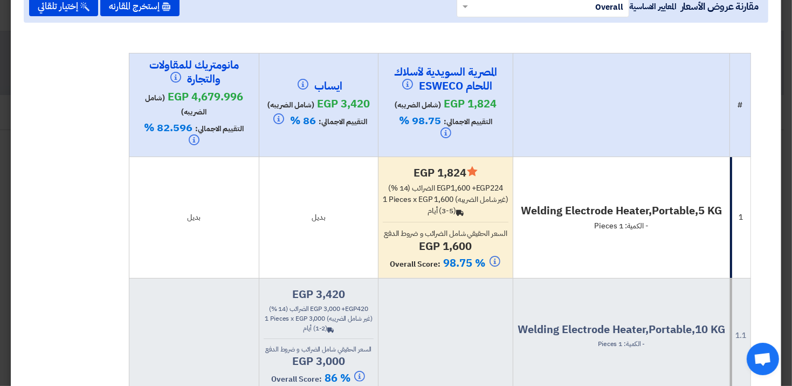
click at [429, 215] on div "Back (3-5) أيام" at bounding box center [446, 210] width 126 height 11
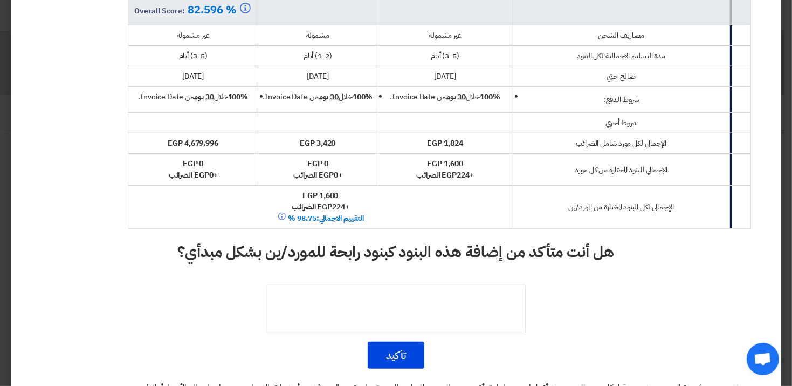
scroll to position [539, 0]
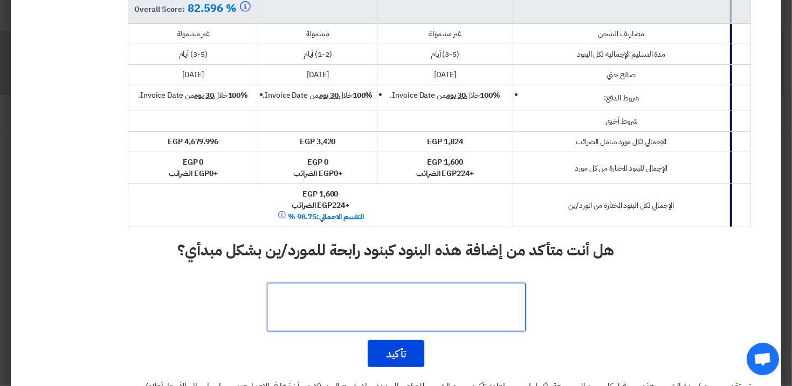
click at [430, 314] on textarea at bounding box center [396, 307] width 259 height 49
type textarea "نظرا لتسعيره البند الاصلي وهو افضل سعر"
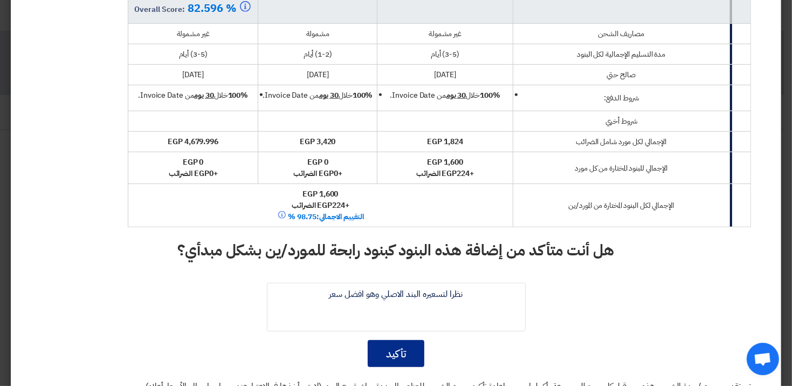
click at [392, 350] on button "تأكيد" at bounding box center [396, 353] width 57 height 27
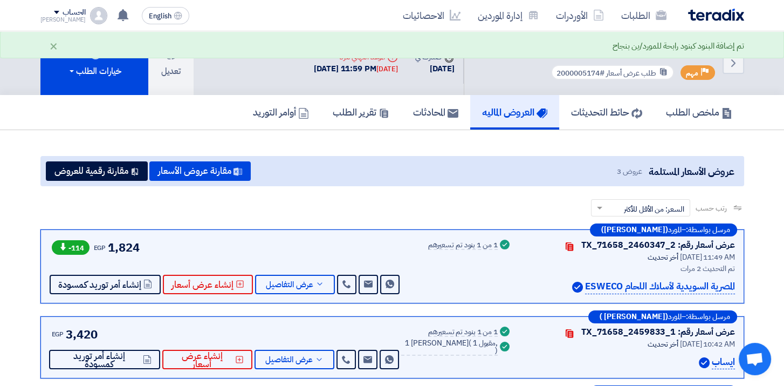
click at [404, 215] on div "رتب حسب رتب حسب × السعر: من الأقل للأكثر ×" at bounding box center [392, 214] width 704 height 30
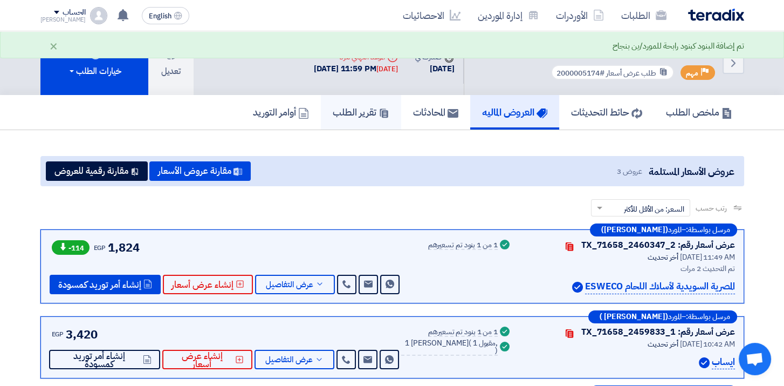
click at [333, 114] on h5 "تقرير الطلب" at bounding box center [361, 112] width 57 height 12
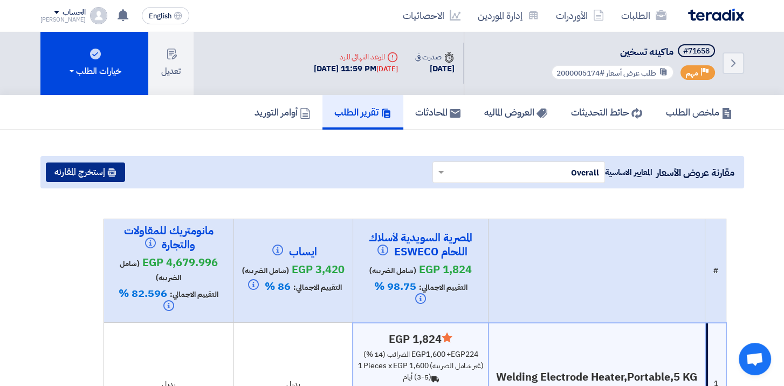
click at [82, 170] on button "إستخرج المقارنه" at bounding box center [85, 171] width 79 height 19
click at [117, 169] on icon at bounding box center [111, 172] width 9 height 9
click at [100, 176] on button "إستخرج المقارنه" at bounding box center [85, 171] width 79 height 19
click at [86, 173] on button "إستخرج المقارنه" at bounding box center [85, 171] width 79 height 19
